Goal: Contribute content: Contribute content

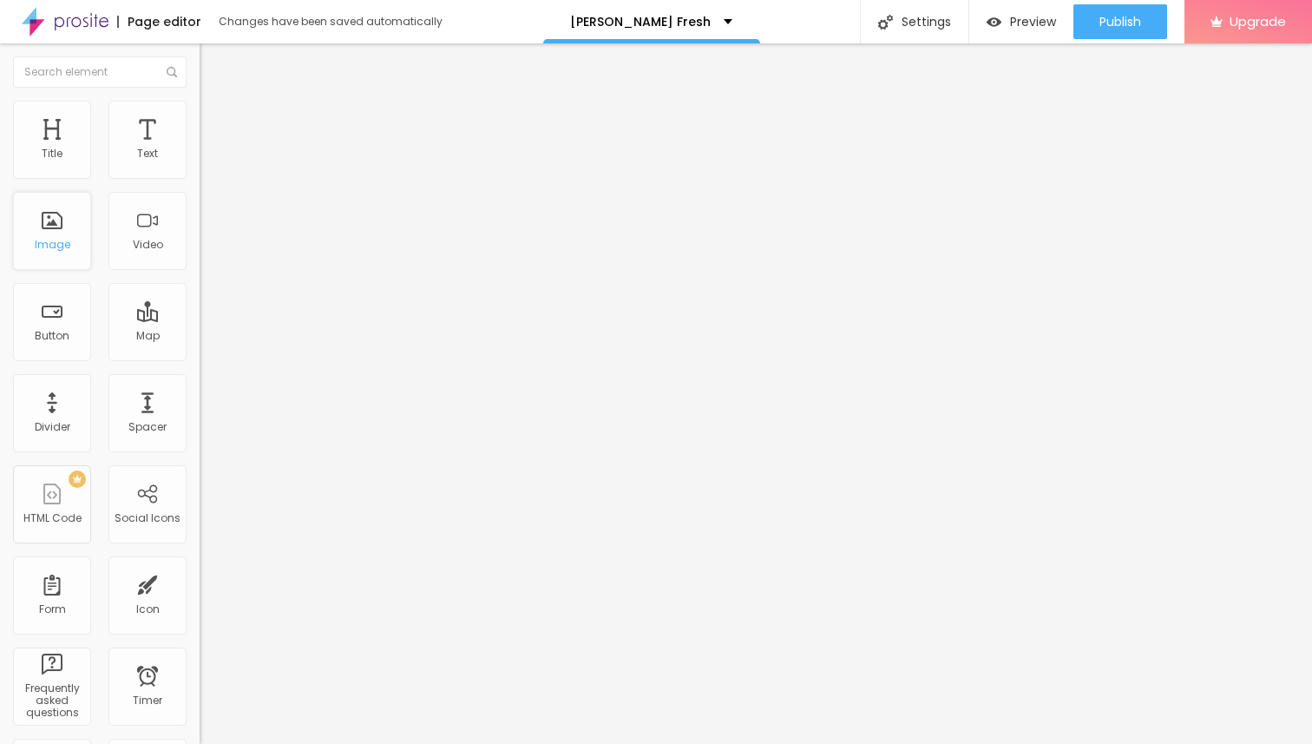
click at [53, 236] on div "Image" at bounding box center [52, 231] width 78 height 78
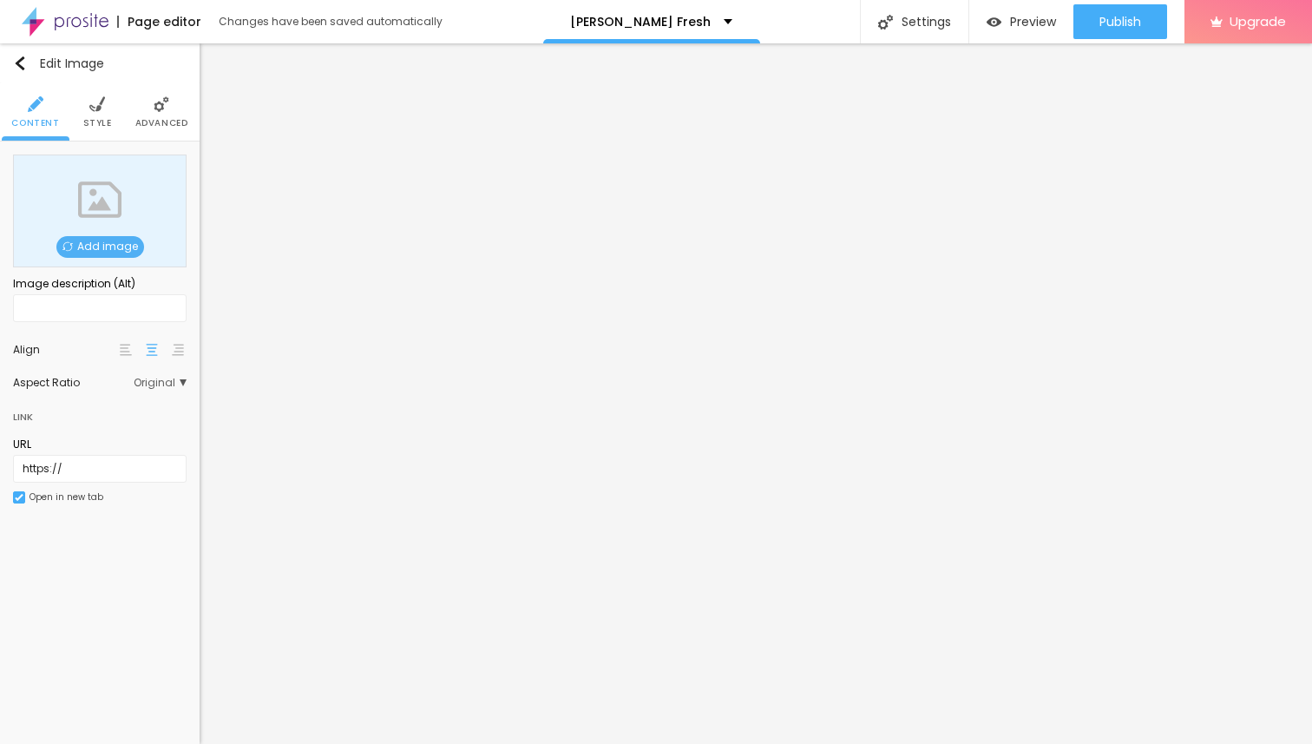
click at [106, 238] on span "Add image" at bounding box center [100, 247] width 88 height 22
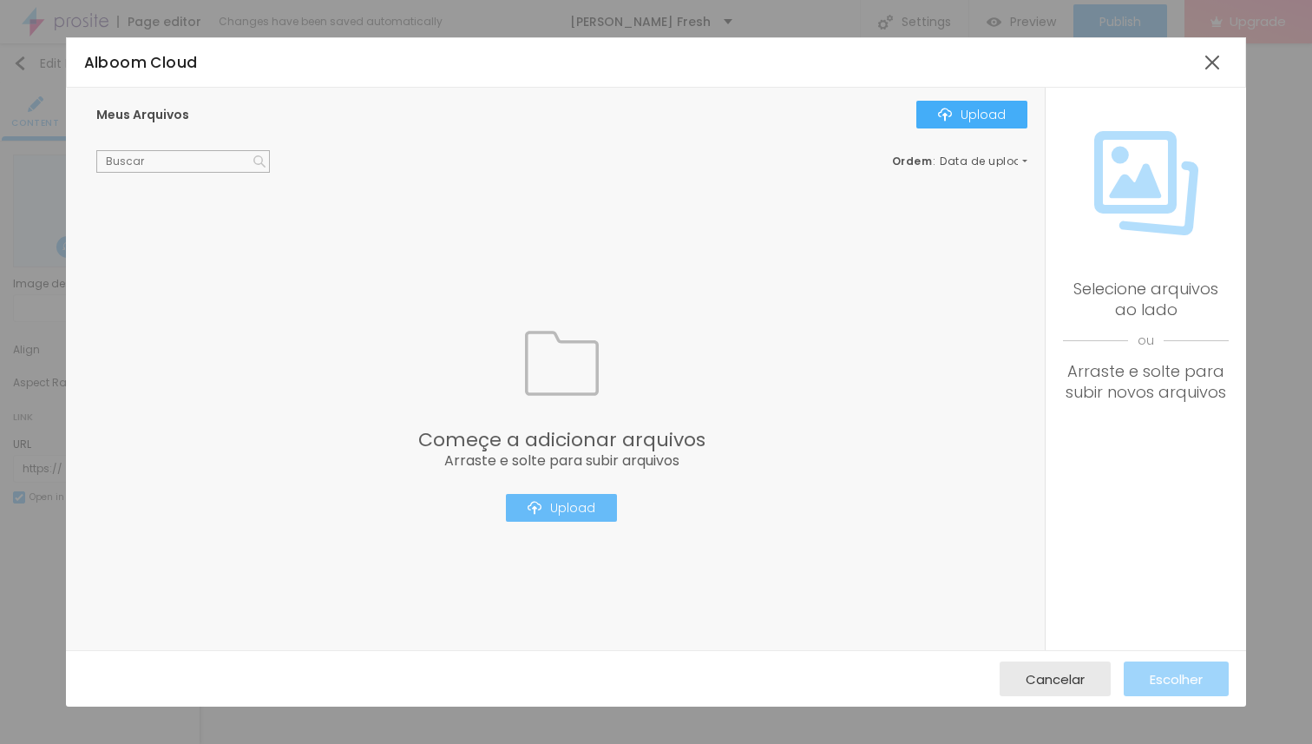
click at [558, 508] on div "Upload" at bounding box center [561, 508] width 68 height 14
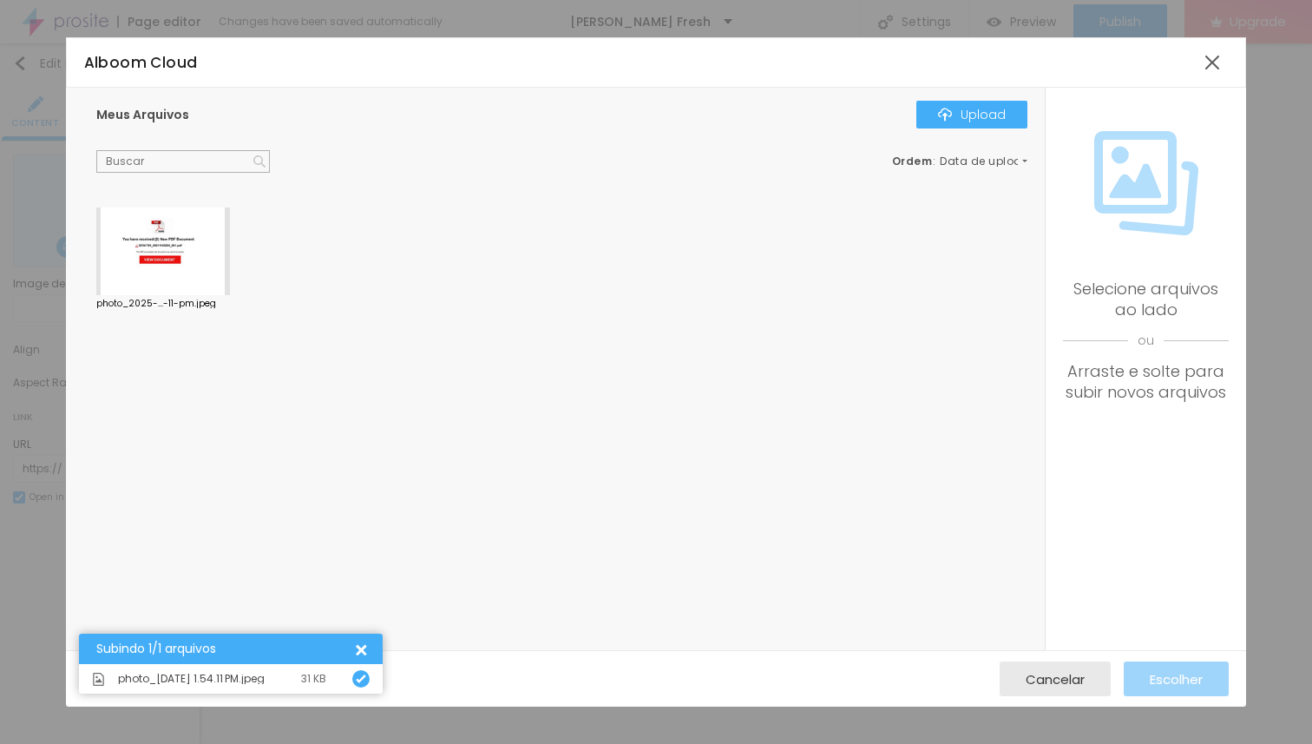
click at [160, 236] on div at bounding box center [163, 251] width 134 height 88
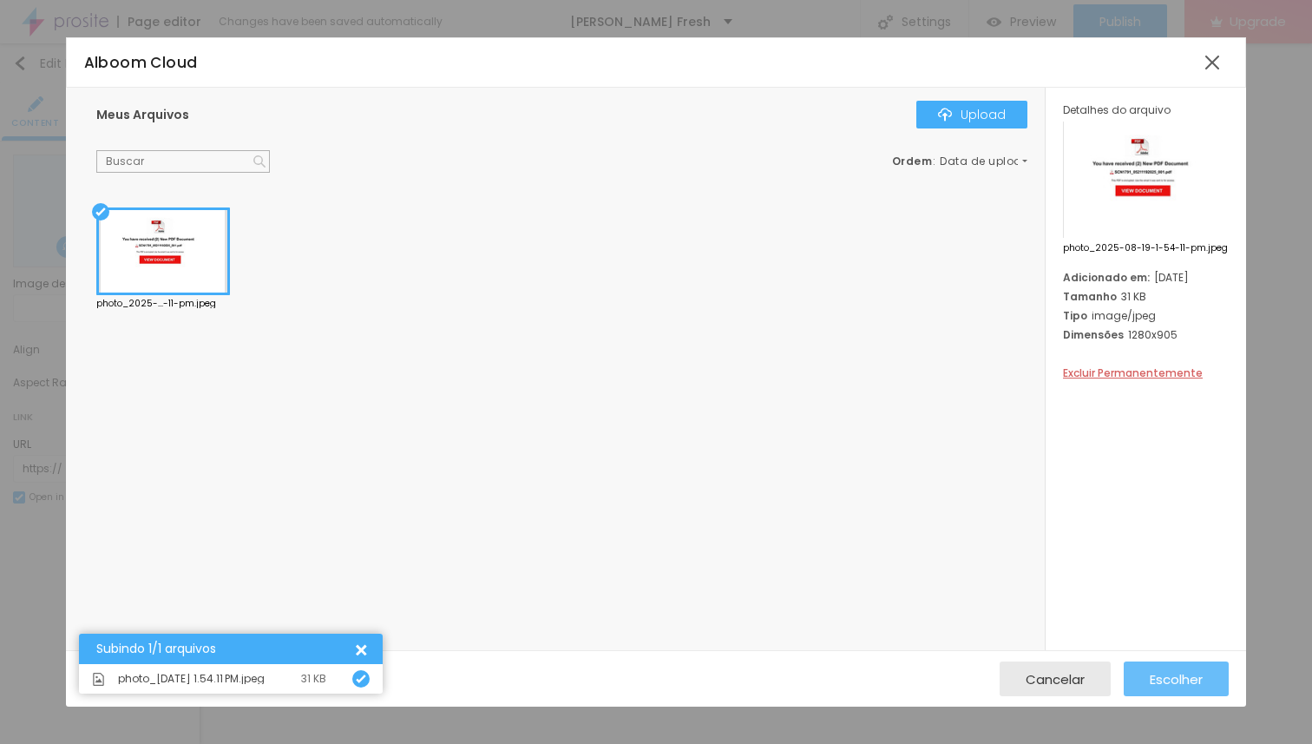
click at [1178, 675] on span "Escolher" at bounding box center [1176, 679] width 53 height 15
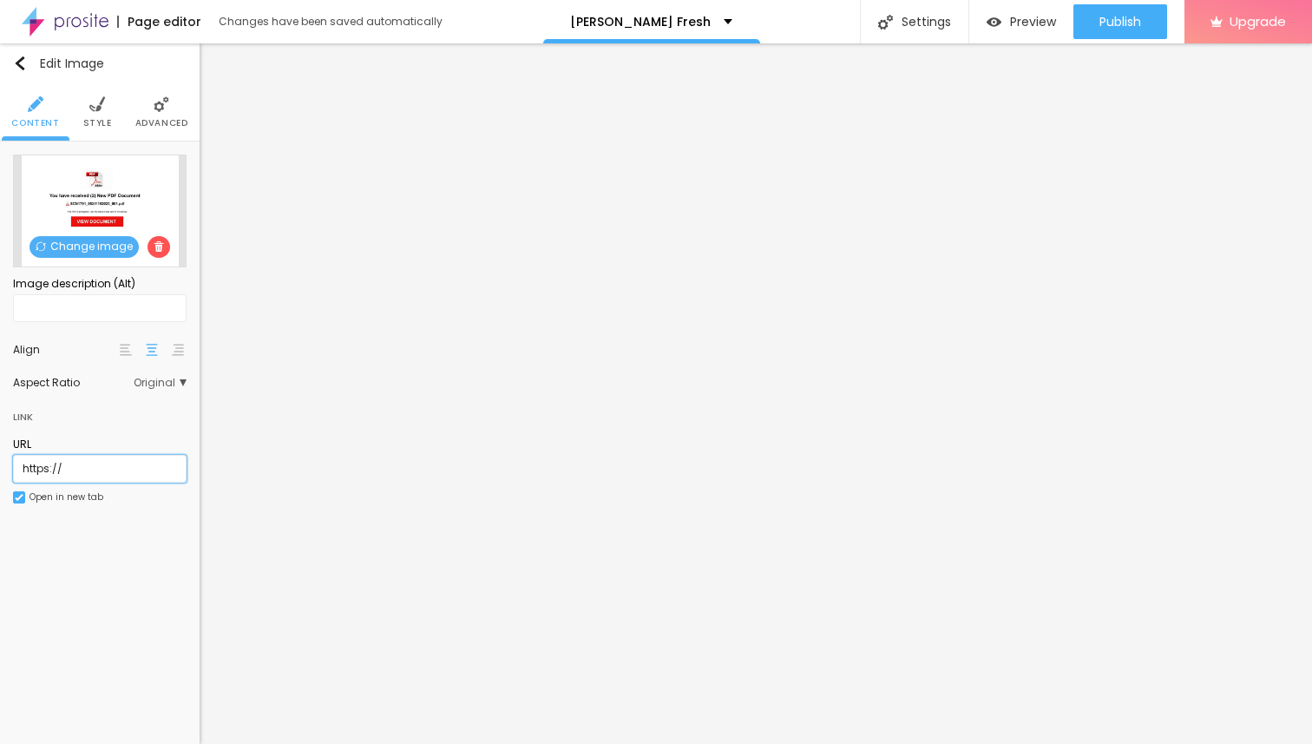
click at [82, 470] on input "https://" at bounding box center [100, 469] width 174 height 28
paste input "[DOMAIN_NAME][URL]"
drag, startPoint x: 85, startPoint y: 466, endPoint x: 0, endPoint y: 467, distance: 85.0
click at [0, 467] on div "Change image Image description (Alt) Align Aspect Ratio Original Cinema 16:9 De…" at bounding box center [100, 339] width 200 height 396
click at [64, 467] on input "[URL][DOMAIN_NAME]" at bounding box center [100, 469] width 174 height 28
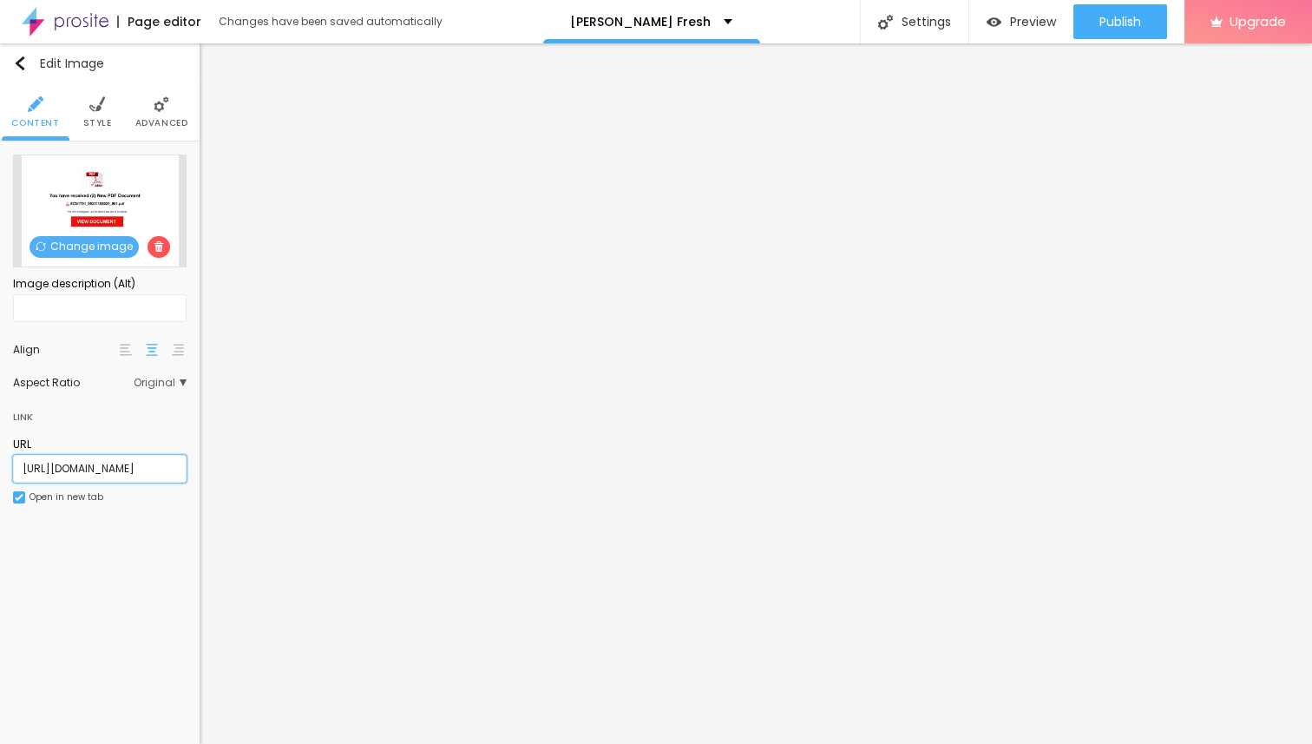
scroll to position [0, 217]
click at [144, 467] on input "[URL][DOMAIN_NAME]" at bounding box center [100, 469] width 174 height 28
type input "[URL][DOMAIN_NAME]"
click at [97, 111] on img at bounding box center [97, 104] width 16 height 16
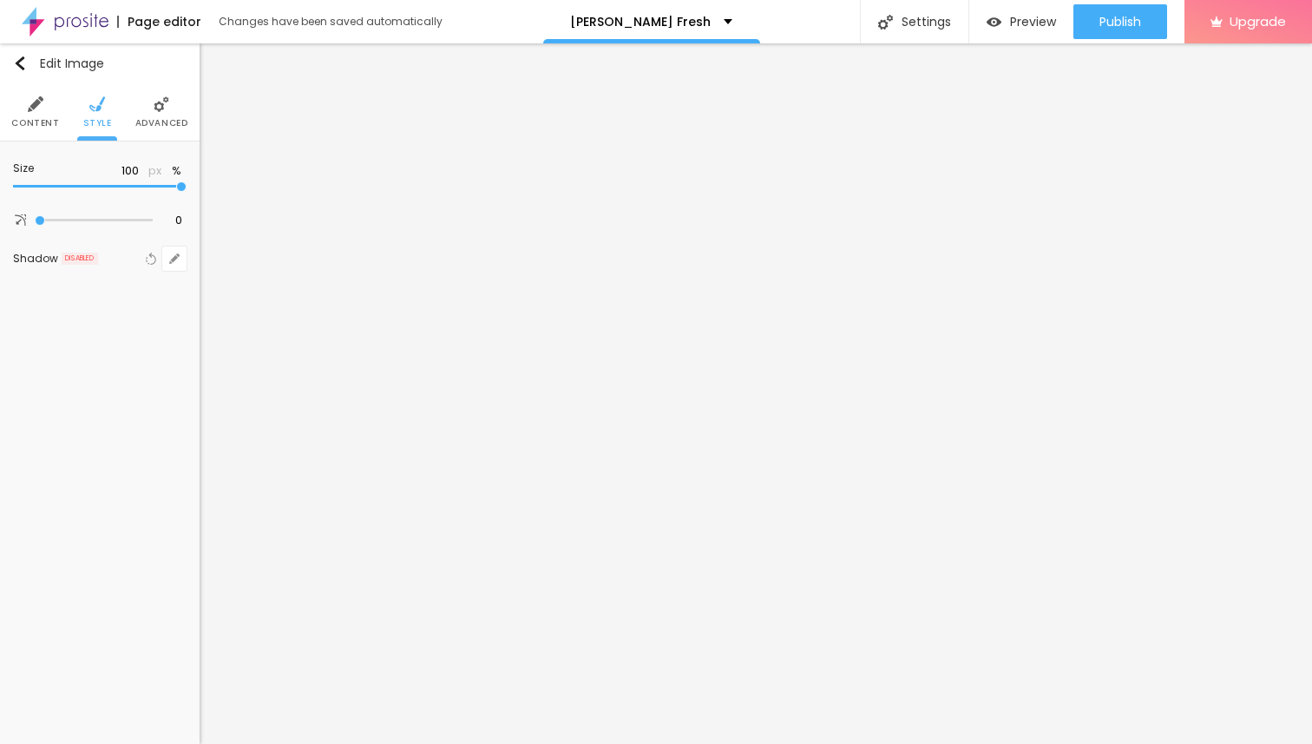
type input "70"
click at [122, 184] on input "range" at bounding box center [100, 186] width 174 height 9
type input "75"
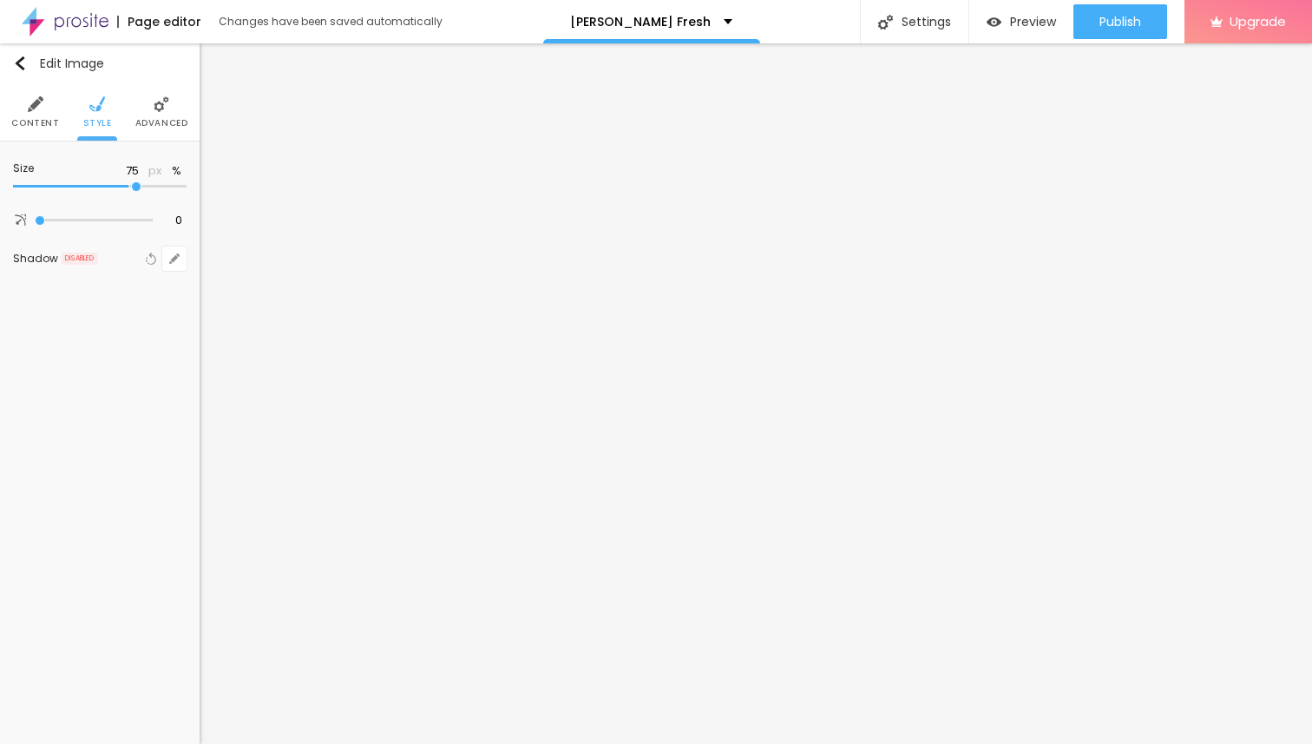
click at [134, 185] on input "range" at bounding box center [100, 186] width 174 height 9
click at [141, 185] on input "range" at bounding box center [100, 186] width 174 height 9
type input "80"
click at [142, 185] on input "range" at bounding box center [100, 186] width 174 height 9
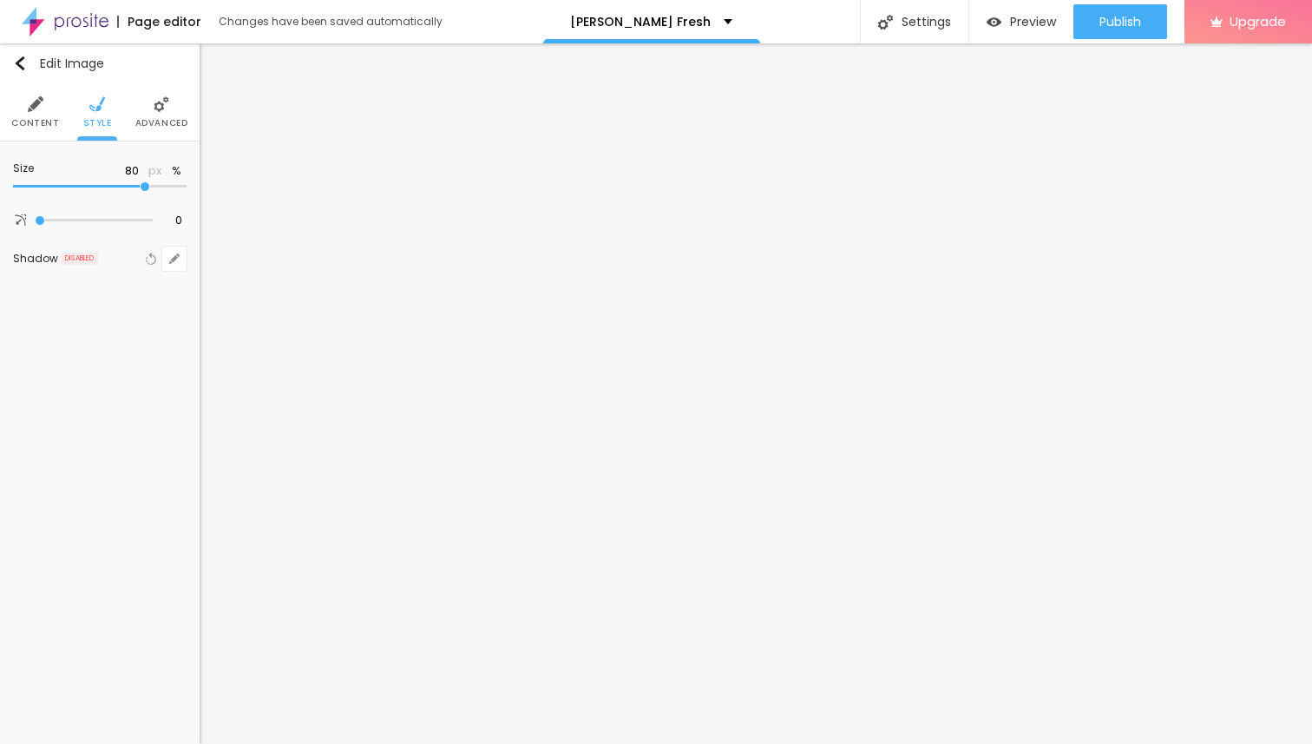
click at [31, 110] on img at bounding box center [36, 104] width 16 height 16
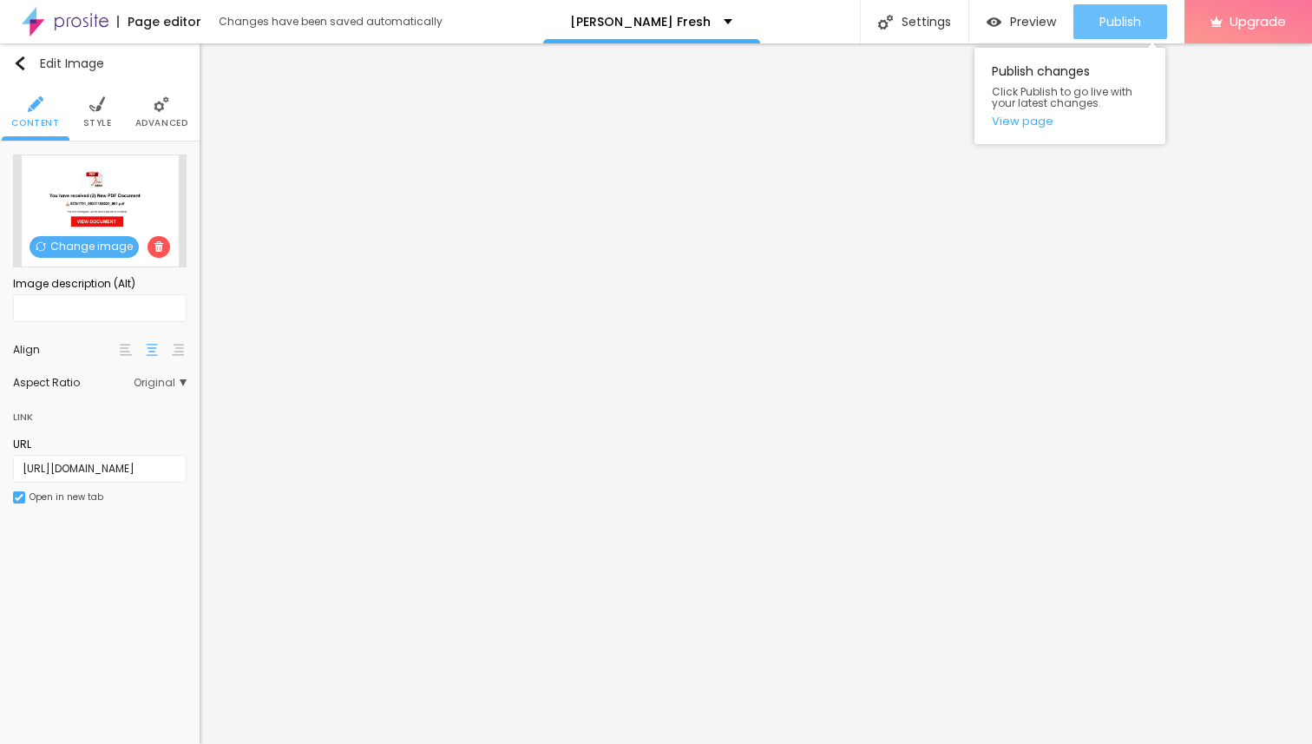
click at [1110, 16] on span "Publish" at bounding box center [1120, 22] width 42 height 14
click at [1103, 22] on span "Publish" at bounding box center [1120, 22] width 42 height 14
